Goal: Find contact information: Obtain details needed to contact an individual or organization

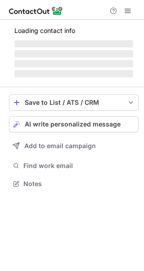
scroll to position [175, 144]
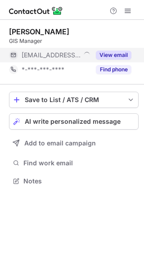
click at [115, 54] on button "View email" at bounding box center [114, 55] width 36 height 9
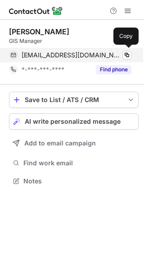
click at [59, 53] on span "kkaiser@trimediaee.com" at bounding box center [72, 55] width 100 height 8
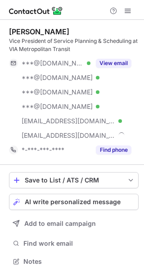
scroll to position [255, 138]
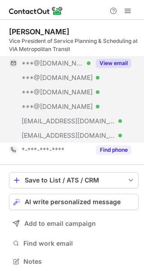
click at [120, 60] on button "View email" at bounding box center [114, 63] width 36 height 9
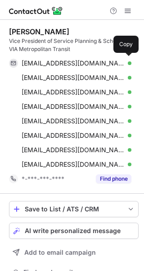
scroll to position [284, 138]
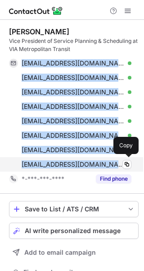
drag, startPoint x: 20, startPoint y: 64, endPoint x: 93, endPoint y: 165, distance: 124.7
click at [93, 165] on div "icoury72@gmail.com Verified Copy sandi_sen@yahoo.com Verified Copy sandi_sen@ho…" at bounding box center [70, 114] width 123 height 116
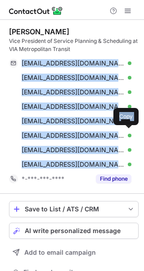
copy div "icoury72@gmail.com Verified Copy sandi_sen@yahoo.com Verified Copy sandi_sen@ho…"
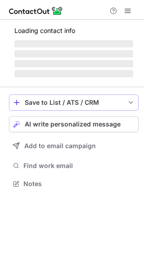
scroll to position [183, 144]
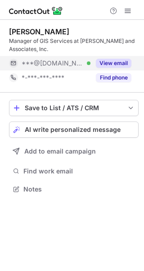
click at [117, 65] on button "View email" at bounding box center [114, 63] width 36 height 9
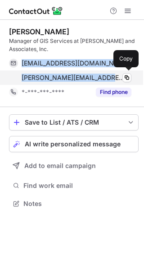
drag, startPoint x: 18, startPoint y: 60, endPoint x: 100, endPoint y: 78, distance: 83.5
click at [100, 78] on div "markdupree@gmail.com Verified Copy m.dupree@trotter-inc.com Verified Copy" at bounding box center [70, 70] width 123 height 29
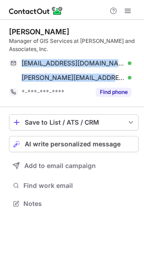
copy div "markdupree@gmail.com Verified Copy m.dupree@trotter-inc.com"
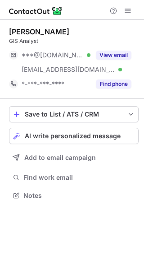
scroll to position [189, 144]
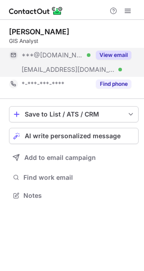
click at [107, 57] on button "View email" at bounding box center [114, 55] width 36 height 9
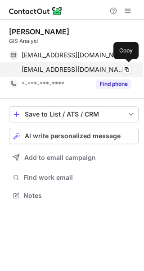
click at [49, 67] on span "mlawton@tmwa.com" at bounding box center [73, 69] width 103 height 8
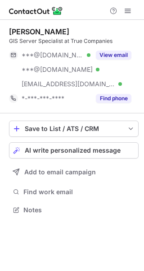
scroll to position [203, 144]
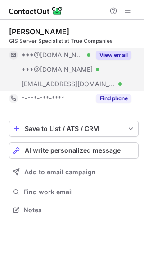
click at [118, 56] on button "View email" at bounding box center [114, 55] width 36 height 9
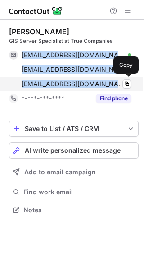
drag, startPoint x: 18, startPoint y: 54, endPoint x: 94, endPoint y: 88, distance: 83.6
click at [94, 88] on div "conradstanley@gmail.com Verified Copy draix@hotmail.com Verified Copy cstanley@…" at bounding box center [70, 69] width 123 height 43
copy div "conradstanley@gmail.com Verified Copy draix@hotmail.com Verified Copy cstanley@…"
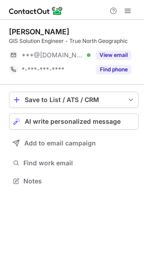
scroll to position [175, 144]
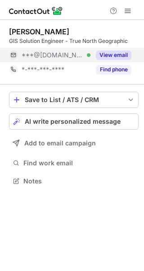
click at [121, 51] on button "View email" at bounding box center [114, 55] width 36 height 9
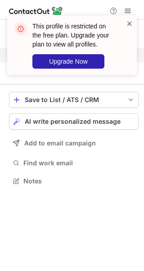
click at [130, 23] on span at bounding box center [129, 23] width 7 height 9
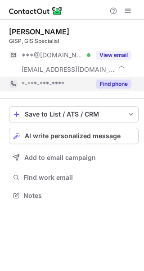
scroll to position [189, 144]
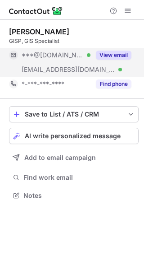
click at [111, 53] on button "View email" at bounding box center [114, 55] width 36 height 9
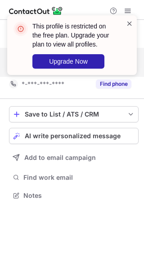
click at [127, 26] on span at bounding box center [129, 23] width 7 height 9
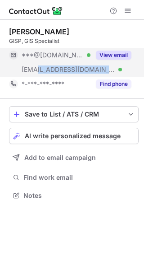
copy span "txdmv.gov"
drag, startPoint x: 66, startPoint y: 70, endPoint x: 37, endPoint y: 70, distance: 28.4
click at [37, 70] on div "***@txdmv.gov Verified" at bounding box center [56, 69] width 69 height 8
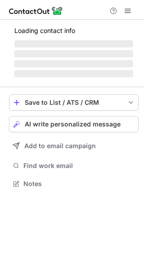
scroll to position [175, 144]
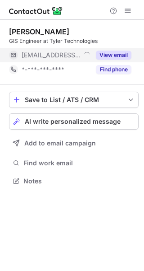
click at [117, 52] on button "View email" at bounding box center [114, 55] width 36 height 9
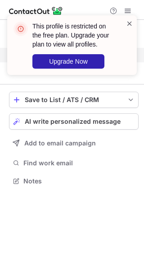
click at [131, 22] on span at bounding box center [129, 23] width 7 height 9
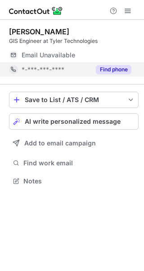
scroll to position [175, 144]
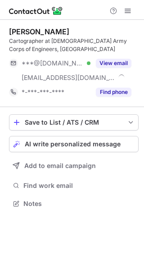
scroll to position [197, 144]
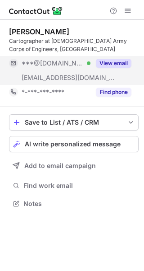
click at [117, 61] on button "View email" at bounding box center [114, 63] width 36 height 9
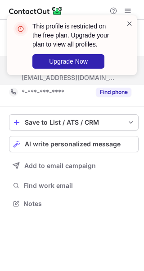
click at [131, 21] on span at bounding box center [129, 23] width 7 height 9
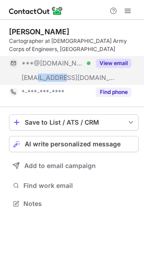
copy span "[DOMAIN_NAME]"
copy span "@[DOMAIN_NAME]"
drag, startPoint x: 66, startPoint y: 79, endPoint x: 33, endPoint y: 79, distance: 32.5
click at [33, 79] on div "***@army.mil" at bounding box center [56, 78] width 69 height 8
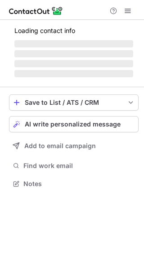
scroll to position [197, 144]
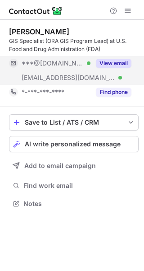
click at [116, 58] on div "View email" at bounding box center [111, 63] width 41 height 14
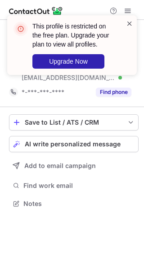
click at [129, 22] on span at bounding box center [129, 23] width 7 height 9
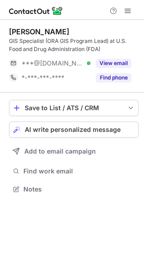
scroll to position [183, 144]
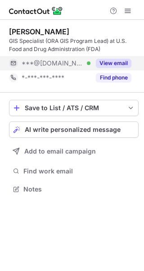
click at [105, 64] on button "View email" at bounding box center [114, 63] width 36 height 9
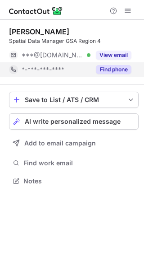
scroll to position [175, 144]
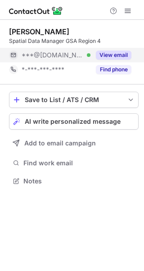
click at [116, 56] on button "View email" at bounding box center [114, 55] width 36 height 9
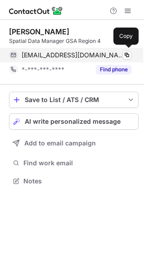
click at [51, 54] on span "rflcpa@gmail.com" at bounding box center [73, 55] width 103 height 8
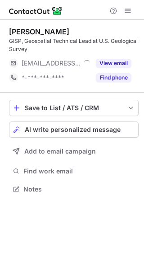
scroll to position [183, 144]
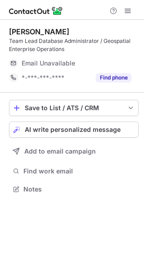
scroll to position [183, 144]
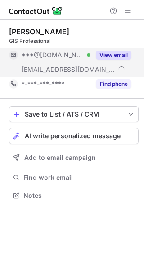
scroll to position [189, 144]
click at [111, 55] on button "View email" at bounding box center [114, 55] width 36 height 9
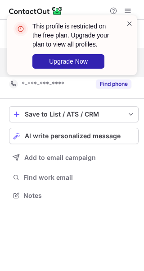
click at [129, 23] on span at bounding box center [129, 23] width 7 height 9
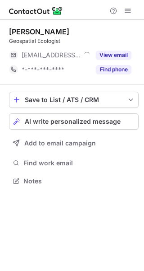
scroll to position [175, 144]
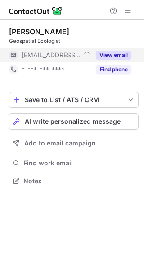
click at [116, 52] on button "View email" at bounding box center [114, 55] width 36 height 9
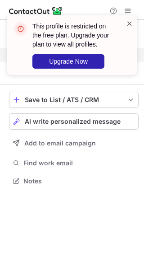
click at [130, 23] on span at bounding box center [129, 23] width 7 height 9
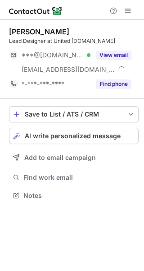
scroll to position [189, 144]
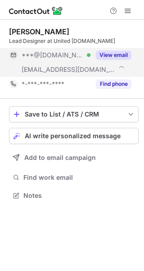
click at [113, 56] on button "View email" at bounding box center [114, 55] width 36 height 9
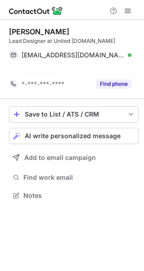
drag, startPoint x: 20, startPoint y: 70, endPoint x: 98, endPoint y: 72, distance: 78.1
click at [98, 72] on div "ross@uniteddesigners.org" at bounding box center [70, 69] width 123 height 14
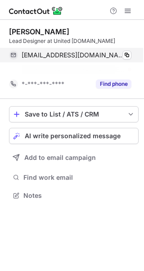
scroll to position [175, 144]
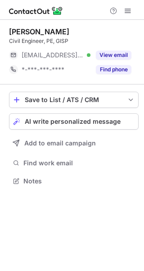
scroll to position [175, 144]
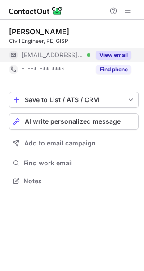
click at [103, 56] on button "View email" at bounding box center [114, 55] width 36 height 9
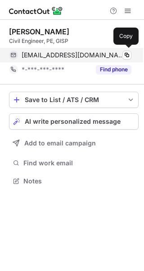
click at [45, 57] on span "[EMAIL_ADDRESS][DOMAIN_NAME]" at bounding box center [73, 55] width 103 height 8
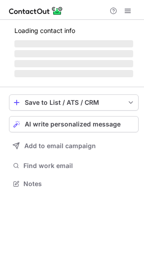
scroll to position [197, 144]
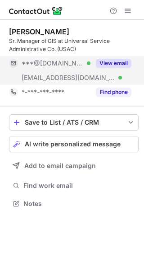
click at [113, 61] on button "View email" at bounding box center [114, 63] width 36 height 9
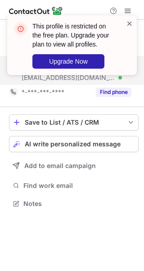
click at [129, 23] on span at bounding box center [129, 23] width 7 height 9
